Goal: Check status

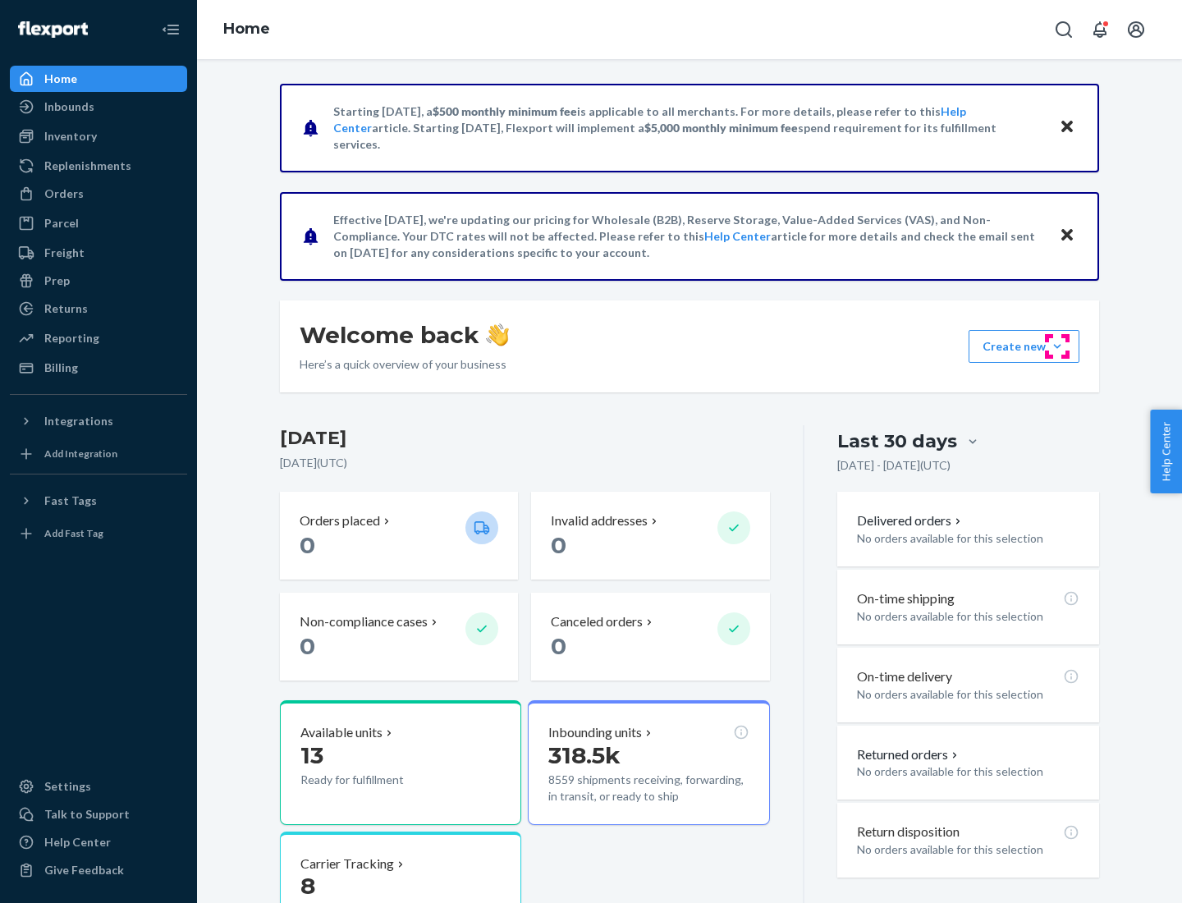
click at [1057, 346] on button "Create new Create new inbound Create new order Create new product" at bounding box center [1023, 346] width 111 height 33
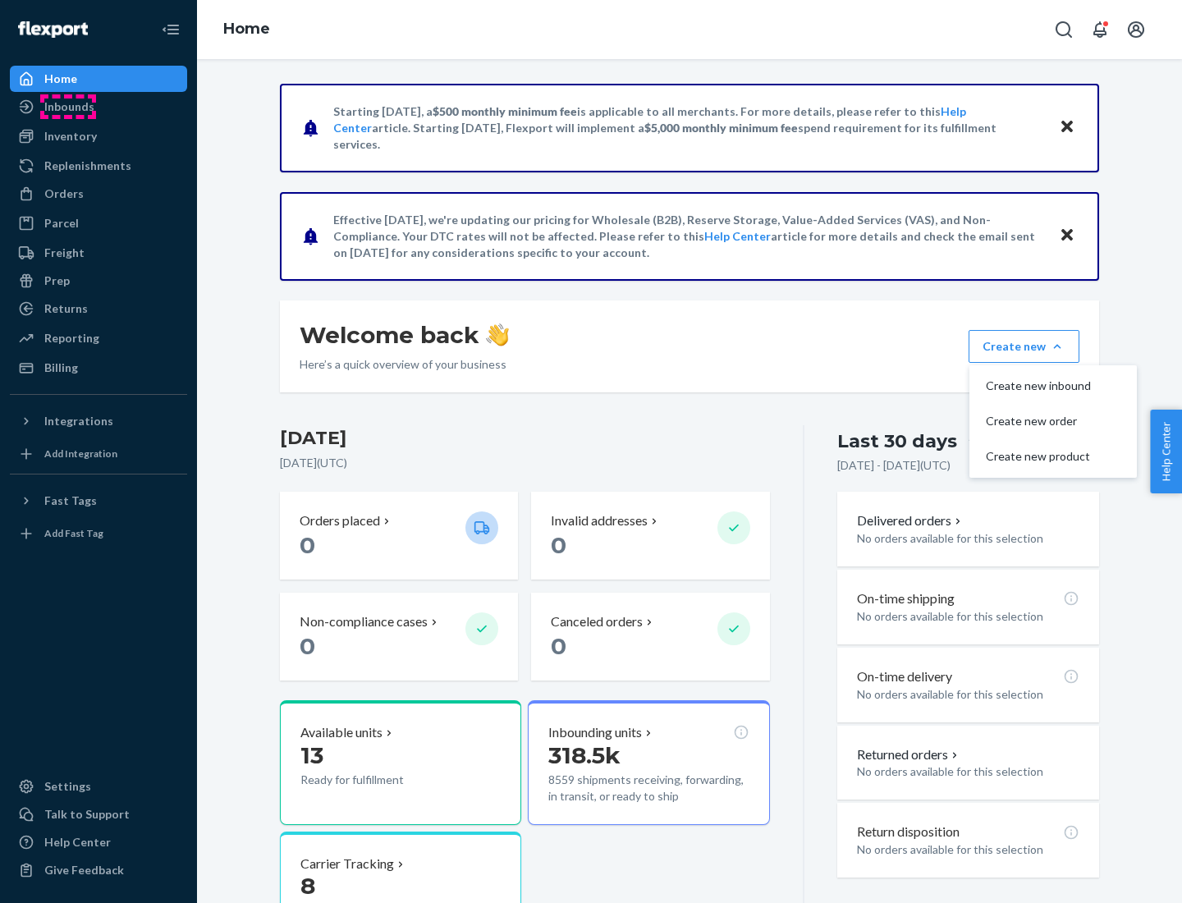
click at [68, 107] on div "Inbounds" at bounding box center [69, 106] width 50 height 16
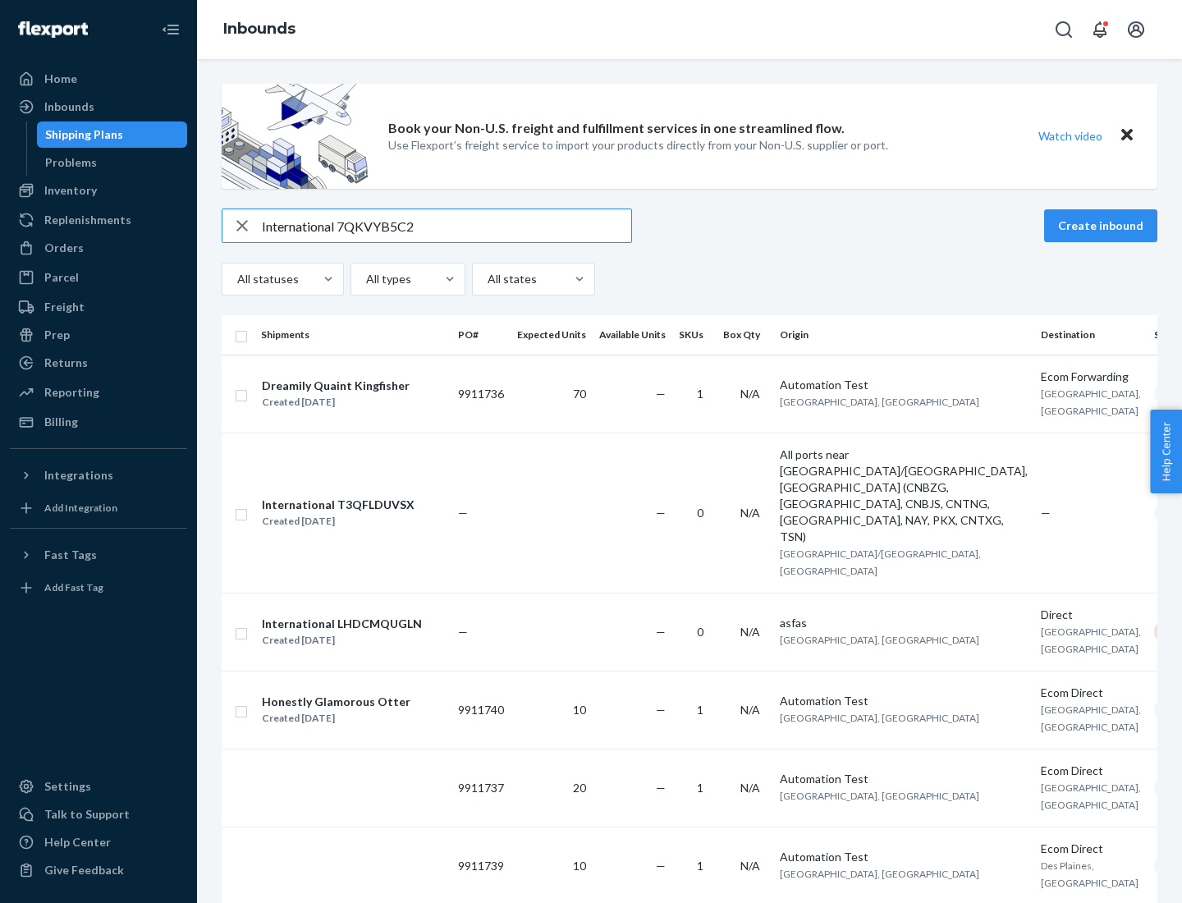
type input "International 7QKVYB5C29"
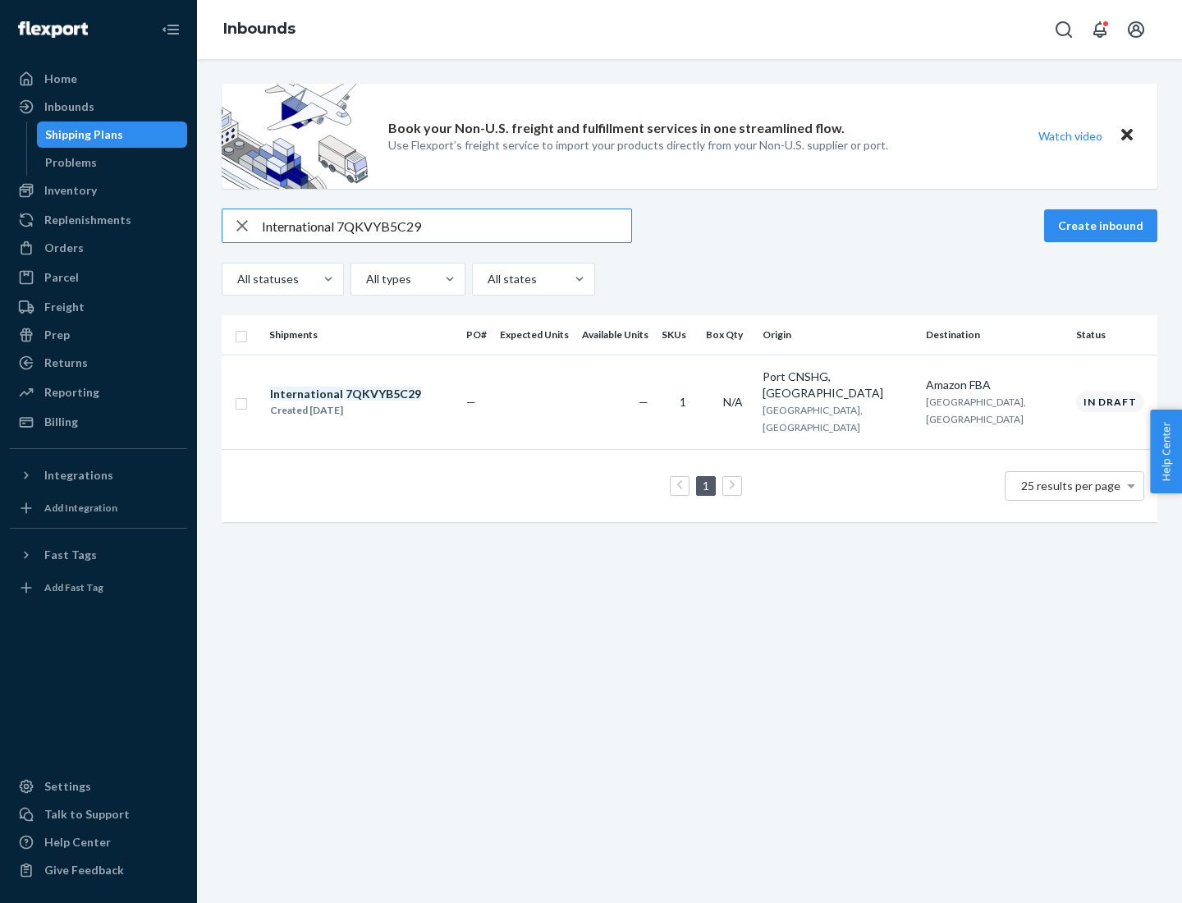
click at [373, 402] on div "Created [DATE]" at bounding box center [345, 410] width 151 height 16
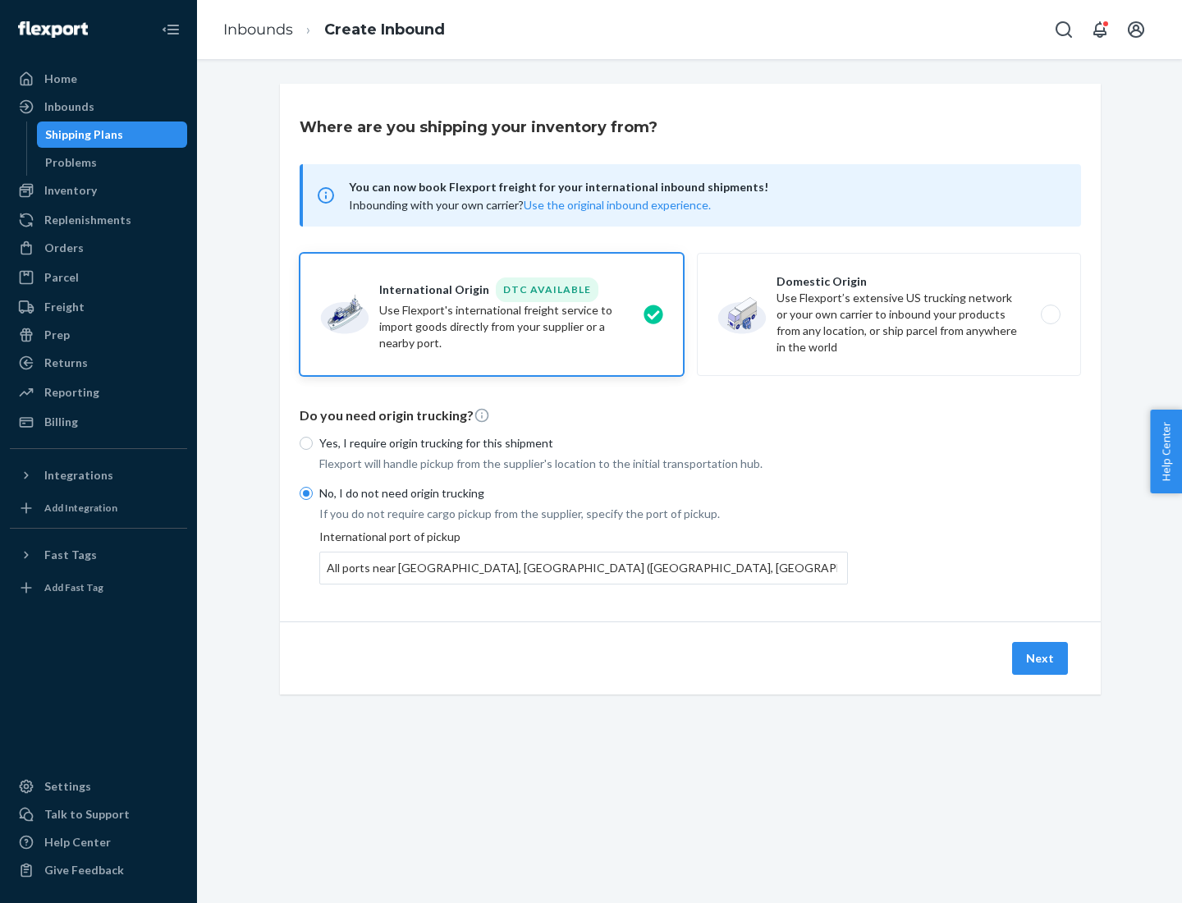
click at [1041, 657] on button "Next" at bounding box center [1040, 658] width 56 height 33
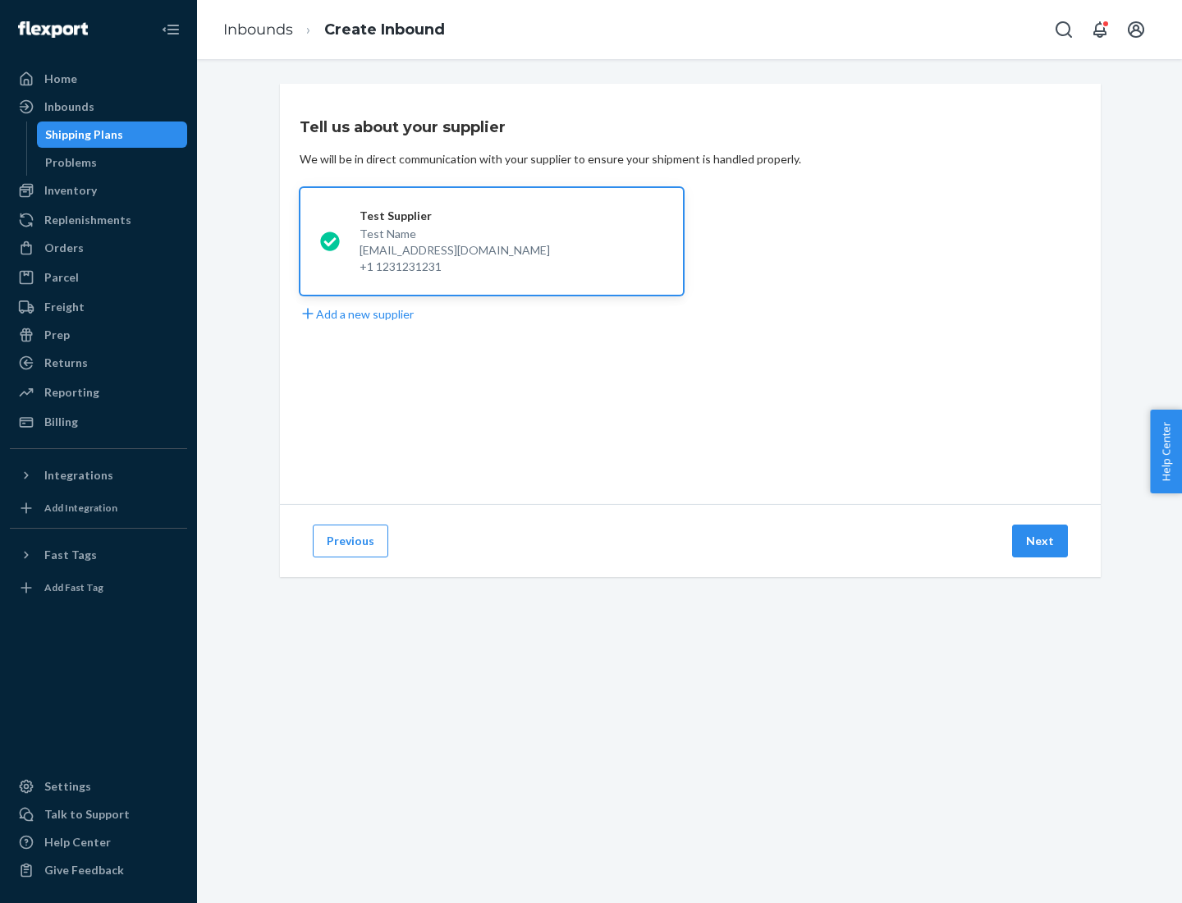
click at [1041, 541] on button "Next" at bounding box center [1040, 540] width 56 height 33
